Goal: Transaction & Acquisition: Purchase product/service

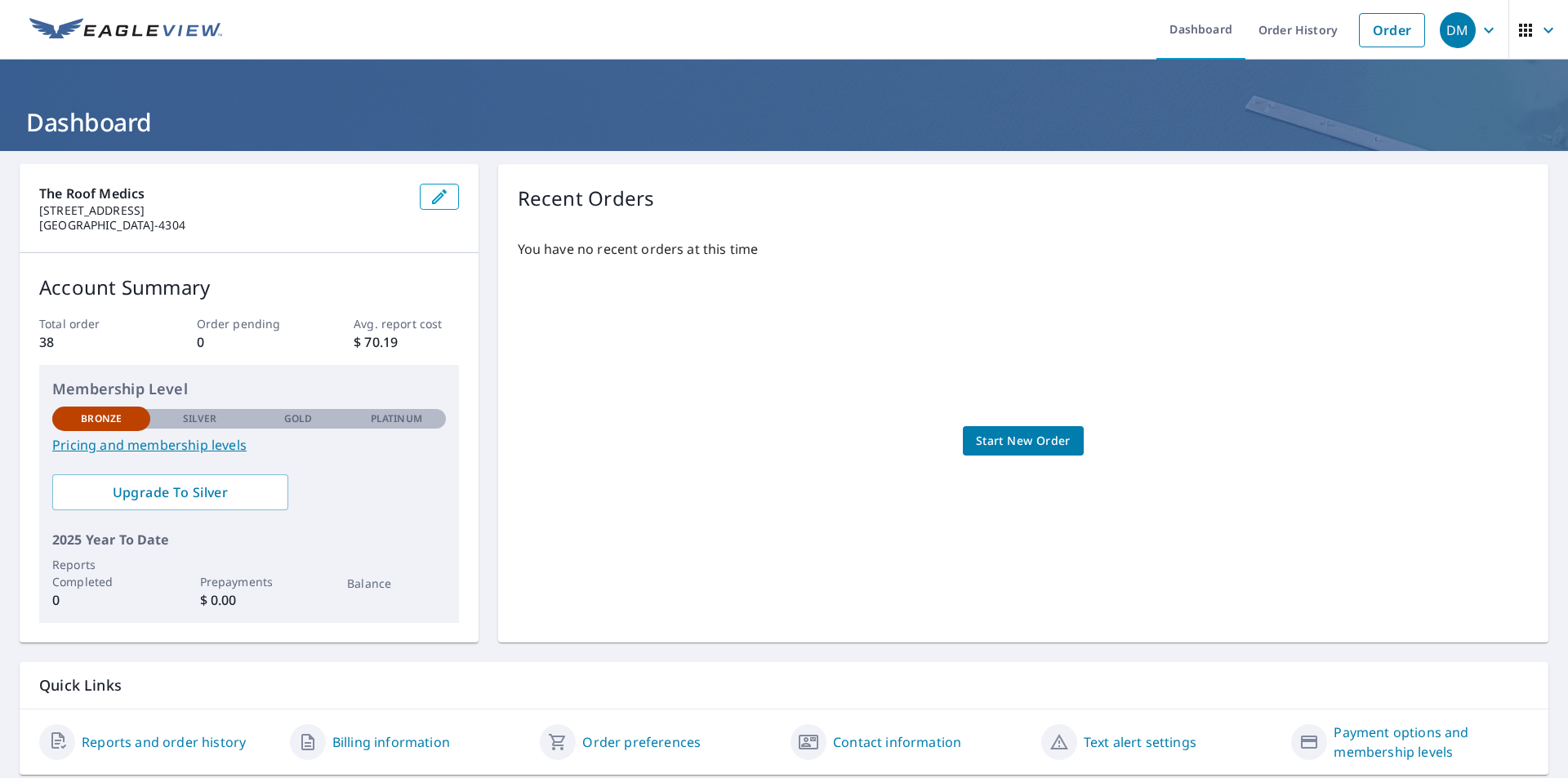
click at [1001, 446] on span "Start New Order" at bounding box center [1023, 441] width 95 height 20
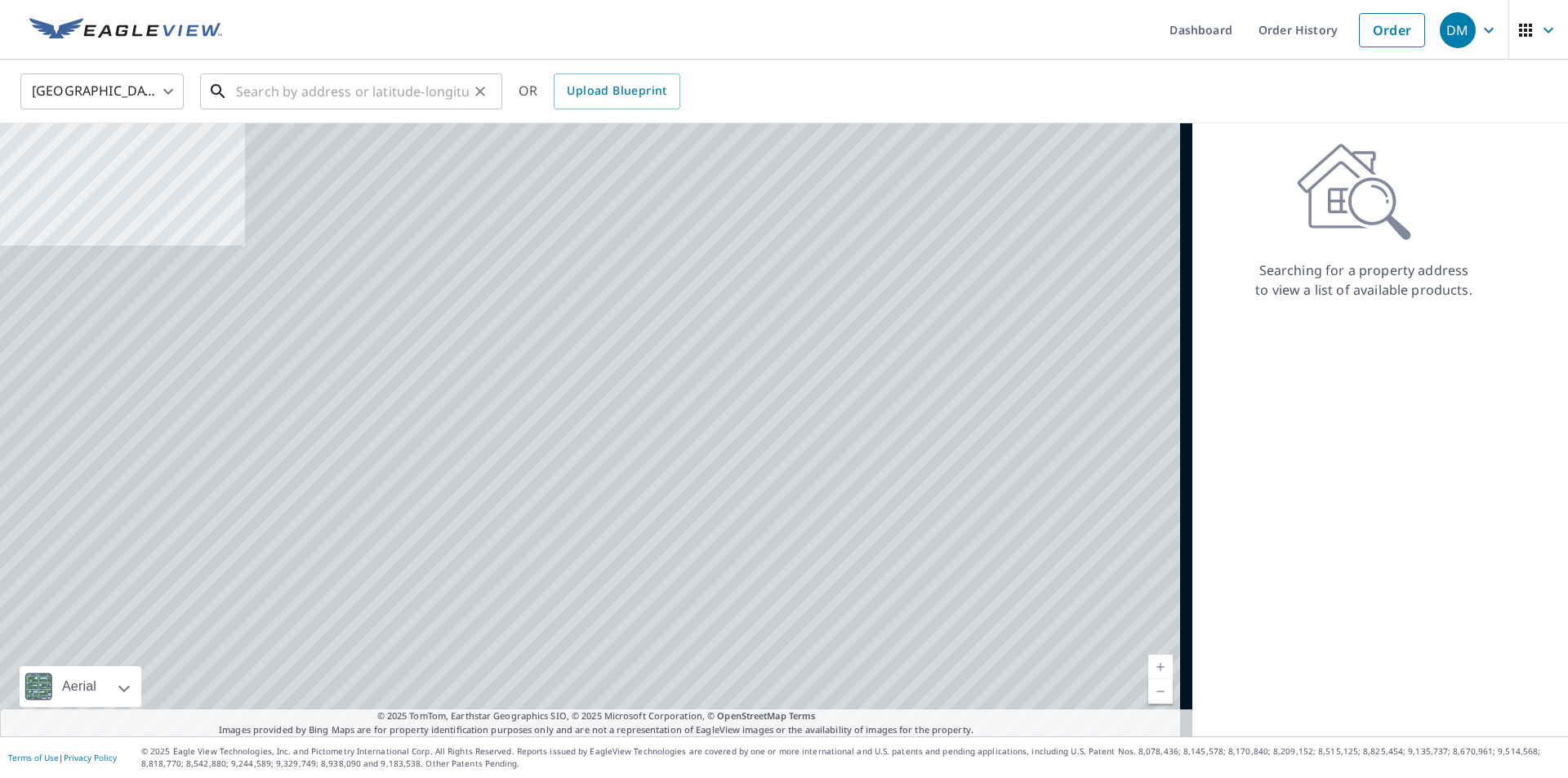
click at [309, 85] on input "text" at bounding box center [352, 92] width 232 height 46
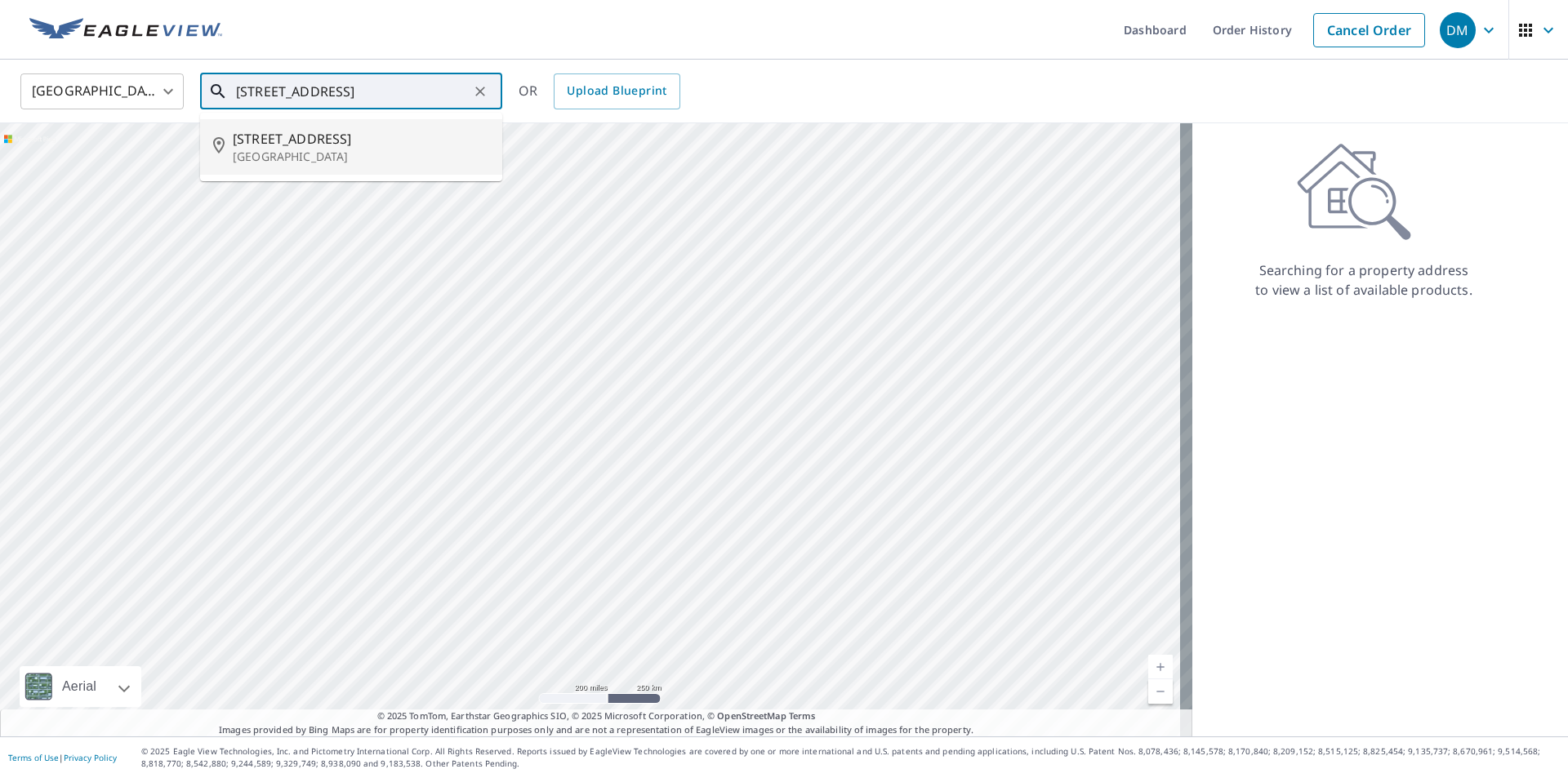
click at [298, 144] on span "[STREET_ADDRESS]" at bounding box center [360, 139] width 256 height 20
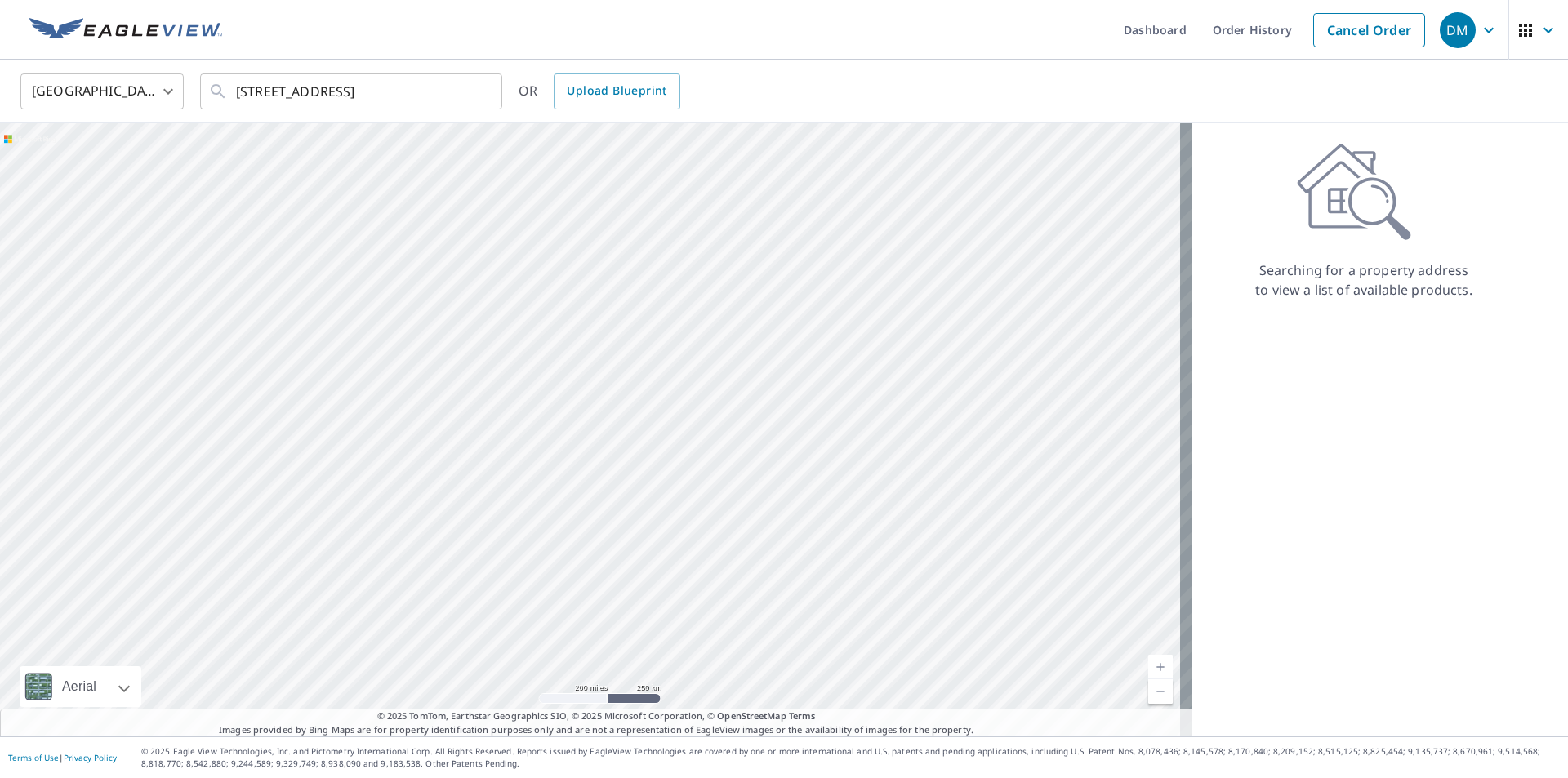
type input "[STREET_ADDRESS]"
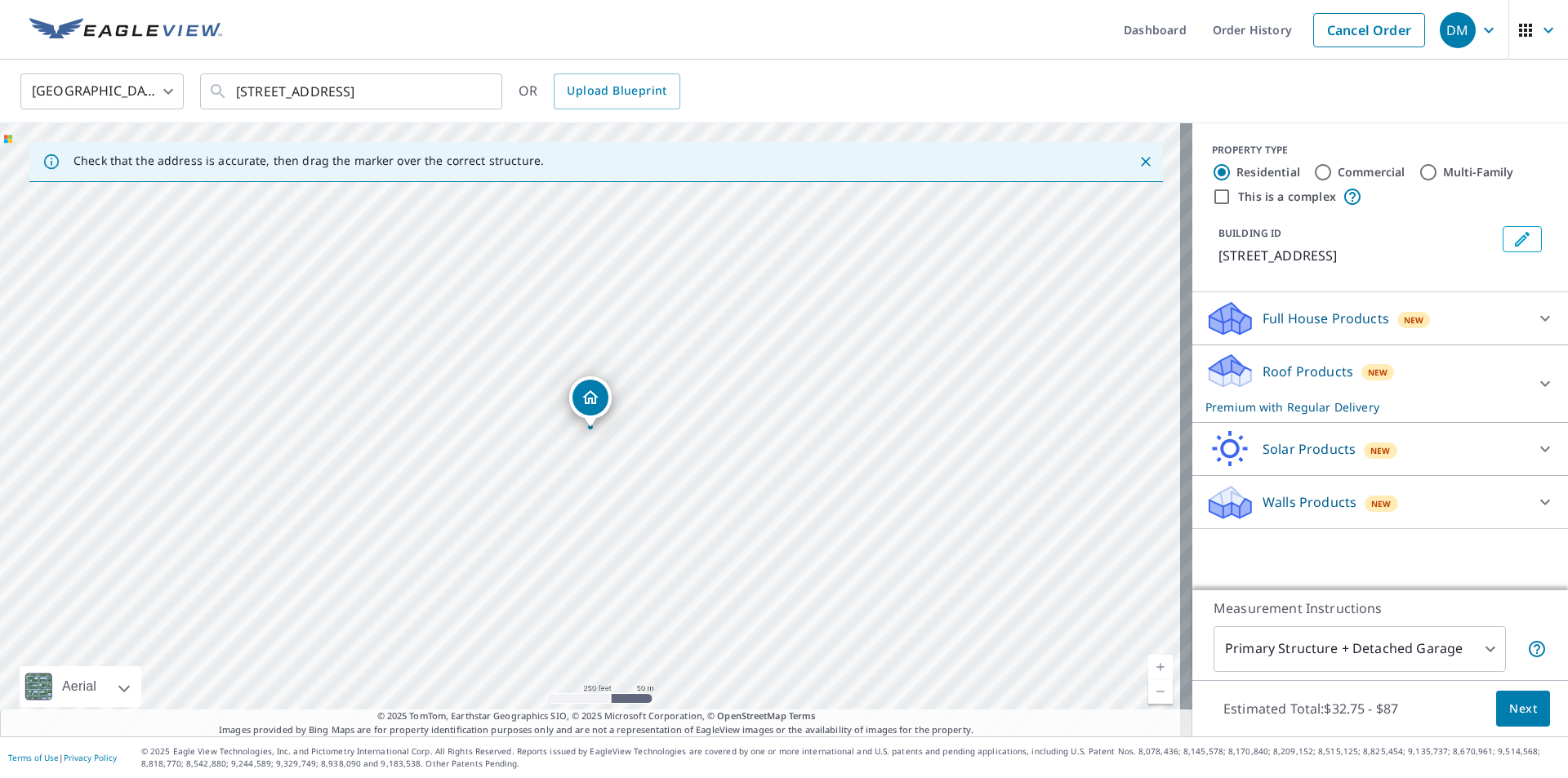
click at [1314, 368] on p "Roof Products" at bounding box center [1308, 372] width 91 height 20
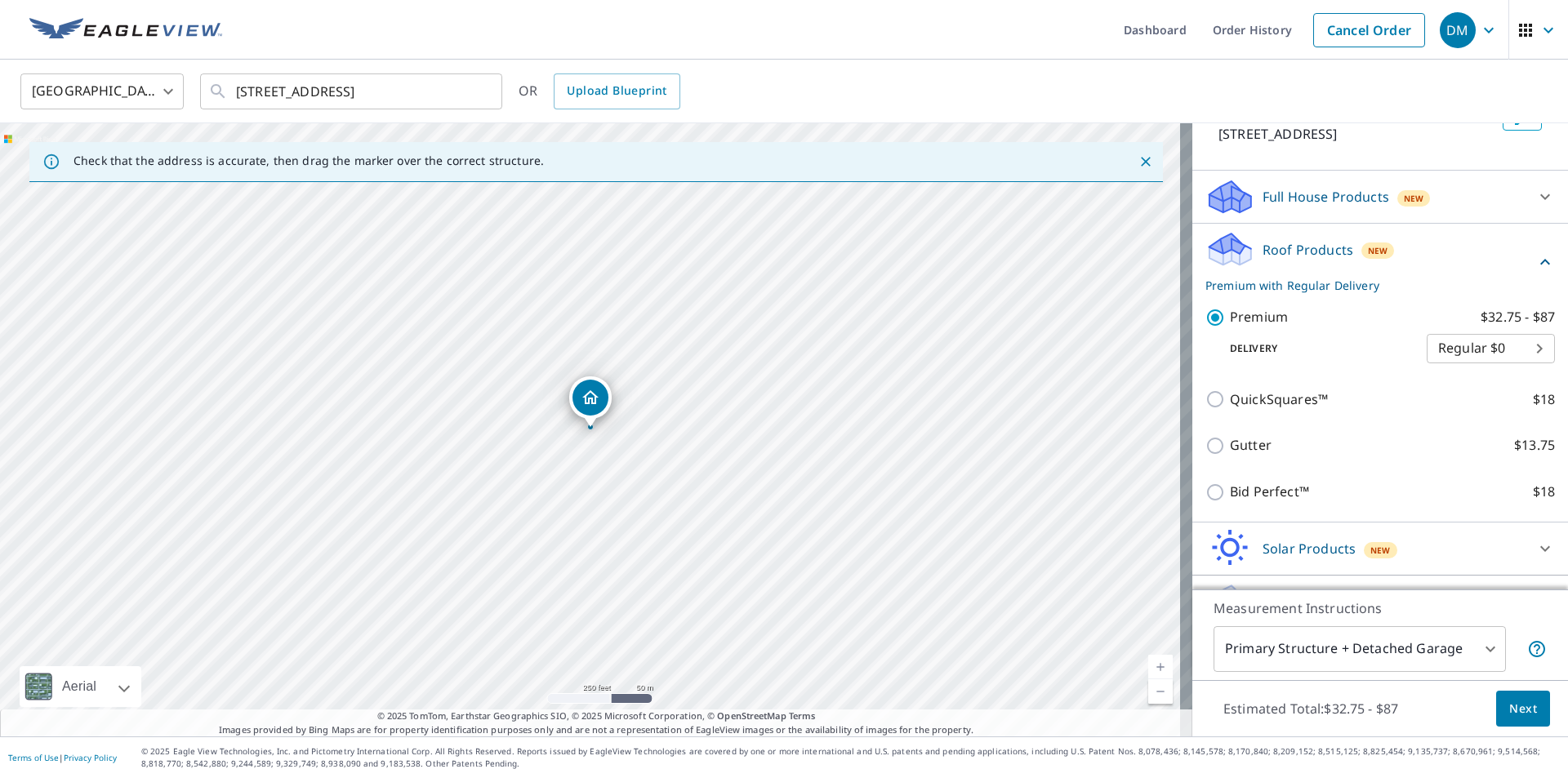
scroll to position [161, 0]
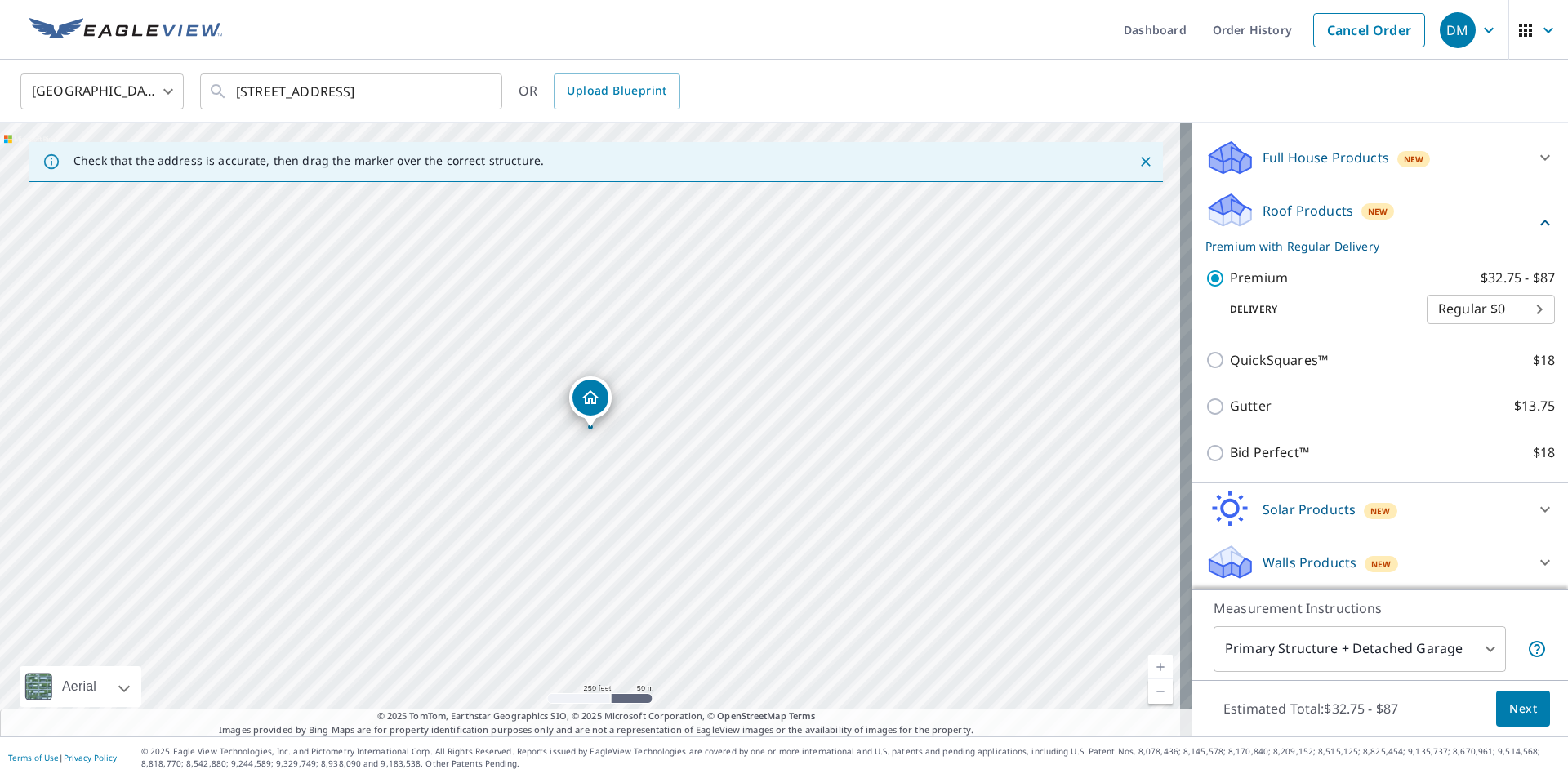
click at [1513, 710] on span "Next" at bounding box center [1523, 709] width 28 height 20
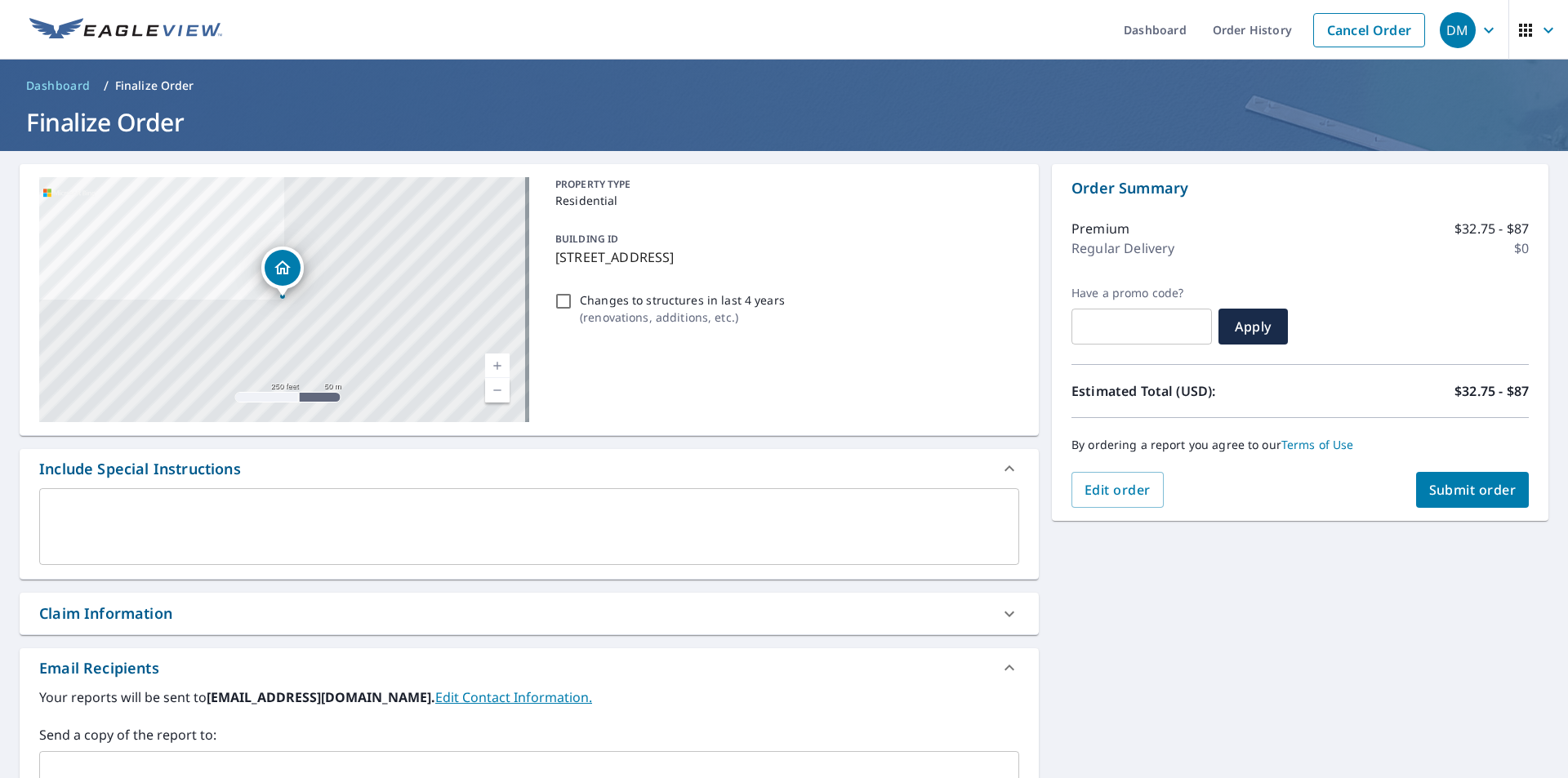
click at [1447, 494] on span "Submit order" at bounding box center [1473, 490] width 88 height 18
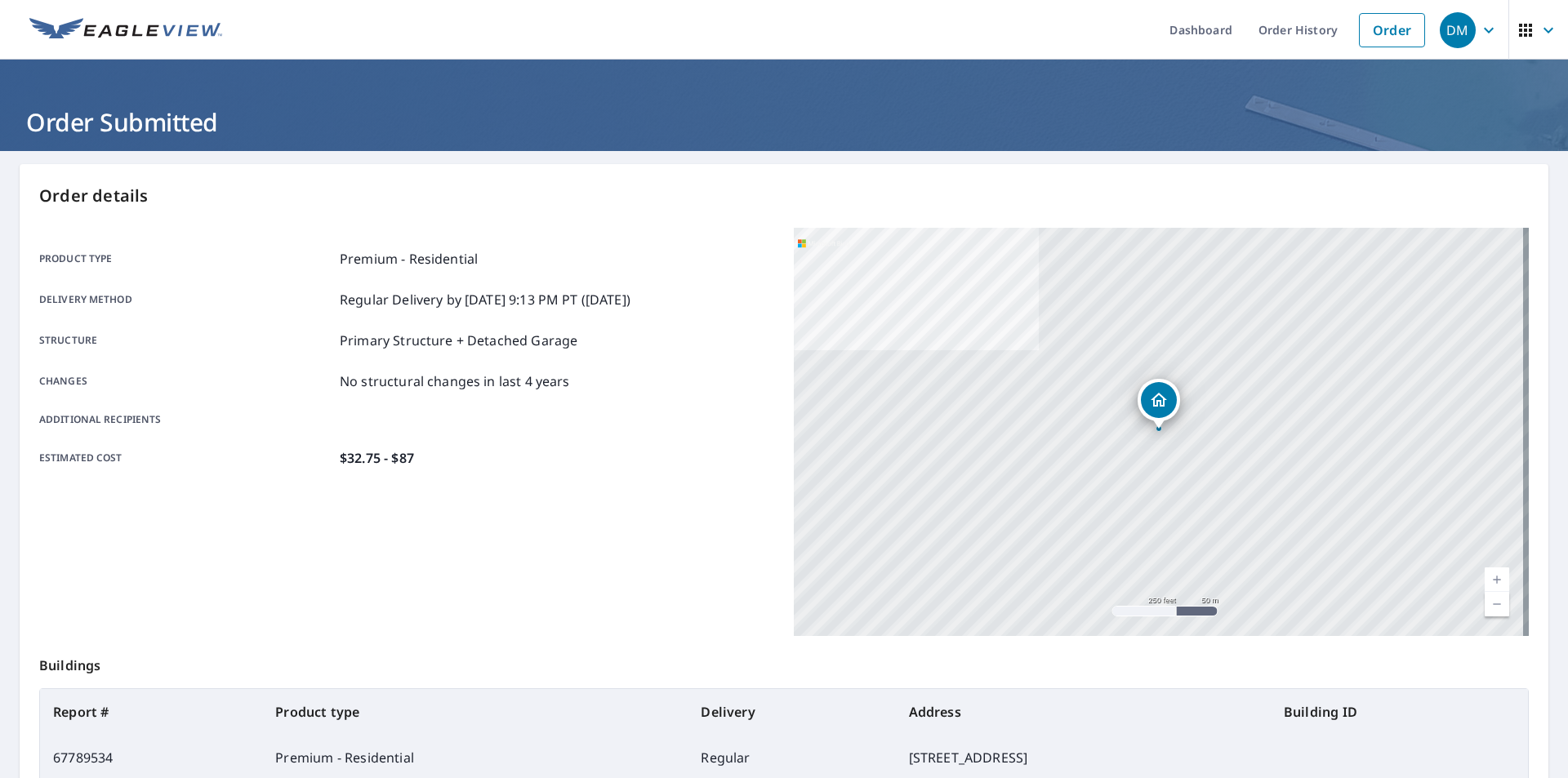
scroll to position [183, 0]
